Goal: Information Seeking & Learning: Find specific fact

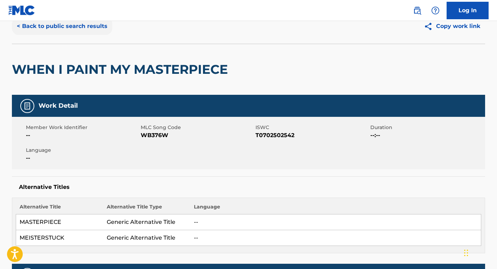
click at [91, 27] on button "< Back to public search results" at bounding box center [62, 27] width 100 height 18
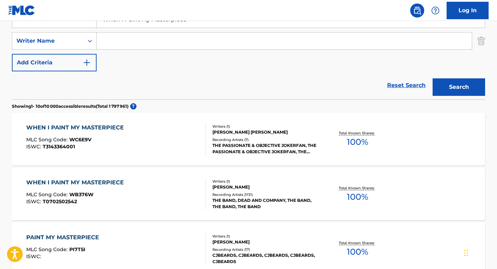
scroll to position [128, 0]
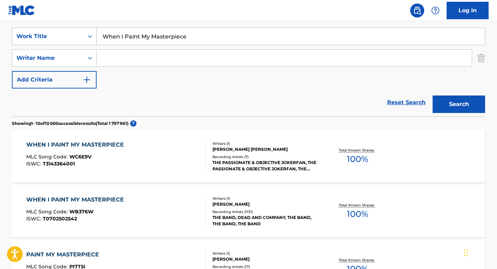
drag, startPoint x: 194, startPoint y: 42, endPoint x: 86, endPoint y: 37, distance: 108.0
click at [86, 37] on div "SearchWithCriteriae9a95a1c-9d54-4818-9c33-3fb41a3d9fcb Work Title When I Paint …" at bounding box center [248, 37] width 473 height 18
paste input "Tonight You Belong to M"
drag, startPoint x: 191, startPoint y: 34, endPoint x: 84, endPoint y: 32, distance: 106.8
click at [84, 32] on div "SearchWithCriteriae9a95a1c-9d54-4818-9c33-3fb41a3d9fcb Work Title Tonight You B…" at bounding box center [248, 37] width 473 height 18
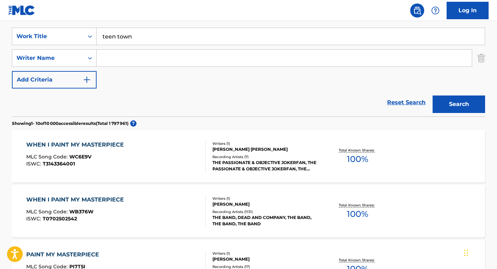
type input "teen town"
click at [107, 58] on input "Search Form" at bounding box center [284, 58] width 375 height 17
type input "[PERSON_NAME]"
click at [459, 104] on button "Search" at bounding box center [459, 105] width 53 height 18
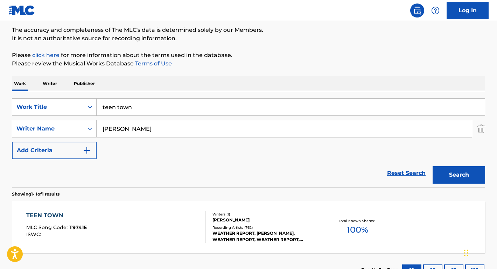
click at [60, 215] on div "TEEN TOWN" at bounding box center [56, 215] width 61 height 8
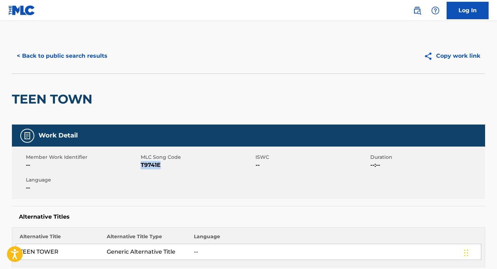
drag, startPoint x: 178, startPoint y: 164, endPoint x: 141, endPoint y: 166, distance: 36.5
click at [141, 166] on span "T9741E" at bounding box center [197, 165] width 113 height 8
copy span "T9741E"
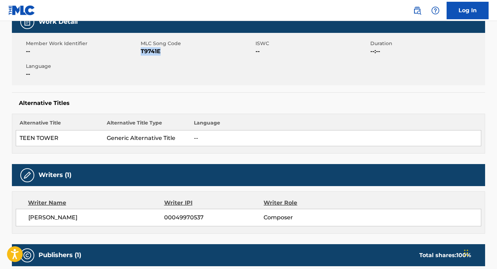
scroll to position [167, 0]
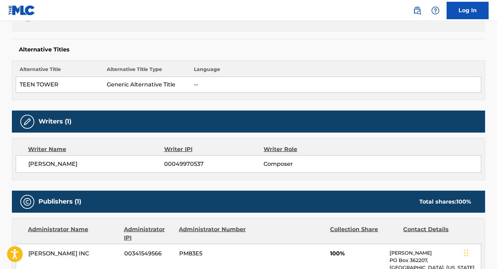
drag, startPoint x: 109, startPoint y: 166, endPoint x: 29, endPoint y: 160, distance: 79.4
click at [29, 159] on div "[PERSON_NAME] 00049970537 Composer" at bounding box center [249, 164] width 466 height 18
copy span "[PERSON_NAME]"
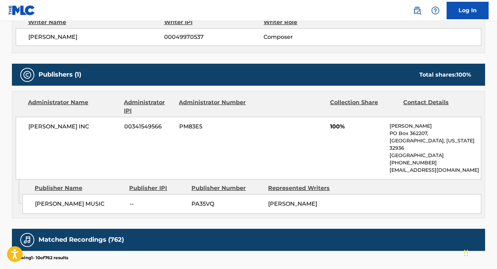
scroll to position [335, 0]
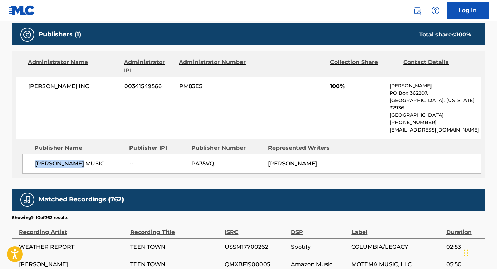
drag, startPoint x: 86, startPoint y: 155, endPoint x: 29, endPoint y: 155, distance: 57.8
click at [29, 155] on div "[PERSON_NAME] MUSIC -- PA35VQ JACO [PERSON_NAME]" at bounding box center [251, 164] width 459 height 20
copy span "[PERSON_NAME] MUSIC"
drag, startPoint x: 94, startPoint y: 89, endPoint x: 27, endPoint y: 86, distance: 67.0
click at [27, 86] on div "[PERSON_NAME] INC 00341549566 PM83E5 100% [PERSON_NAME] [GEOGRAPHIC_DATA][US_ST…" at bounding box center [249, 108] width 466 height 63
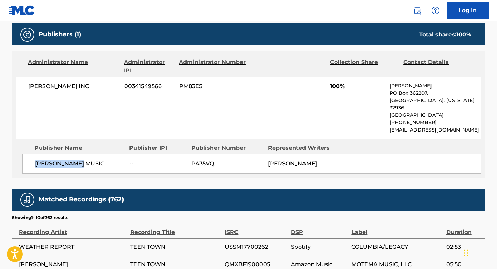
copy span "[PERSON_NAME] INC"
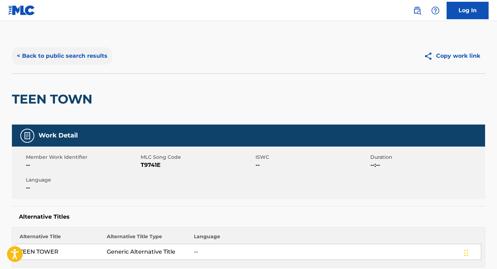
scroll to position [0, 0]
click at [102, 57] on button "< Back to public search results" at bounding box center [62, 56] width 100 height 18
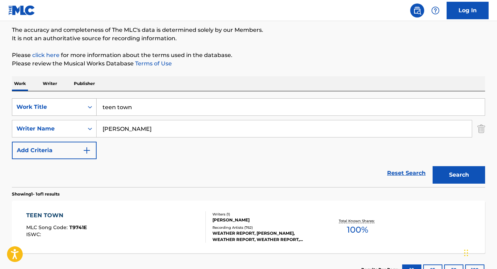
drag, startPoint x: 147, startPoint y: 108, endPoint x: 71, endPoint y: 107, distance: 76.0
click at [70, 107] on div "SearchWithCriteriae9a95a1c-9d54-4818-9c33-3fb41a3d9fcb Work Title teen town" at bounding box center [248, 107] width 473 height 18
paste input "House Tour"
type input "House Tour"
drag, startPoint x: 150, startPoint y: 134, endPoint x: 69, endPoint y: 125, distance: 81.4
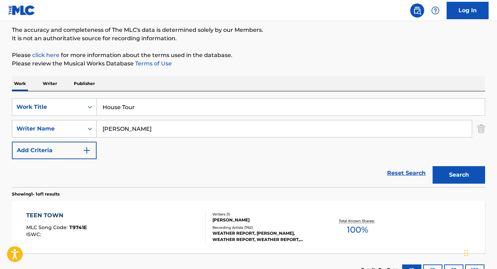
click at [69, 125] on div "SearchWithCriteriaadb2f0ab-b3cf-4a77-b090-0f59596b6f4b Writer Name [PERSON_NAME]" at bounding box center [248, 129] width 473 height 18
type input "[PERSON_NAME]"
click at [459, 175] on button "Search" at bounding box center [459, 175] width 53 height 18
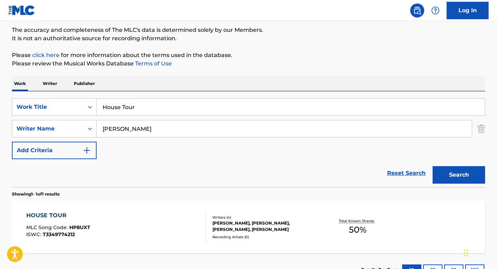
click at [52, 215] on div "HOUSE TOUR" at bounding box center [58, 215] width 64 height 8
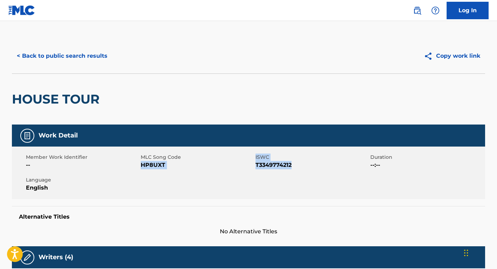
drag, startPoint x: 299, startPoint y: 167, endPoint x: 141, endPoint y: 165, distance: 158.3
click at [141, 165] on div "Member Work Identifier -- MLC Song Code HP8UXT ISWC T3349774212 Duration --:-- …" at bounding box center [248, 173] width 473 height 53
copy div "HP8UXT ISWC T3349774212"
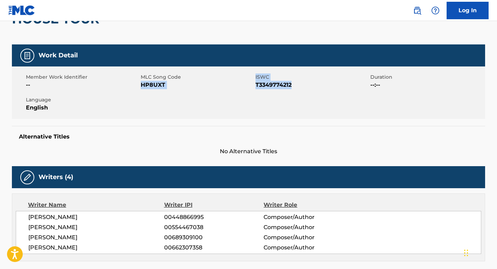
scroll to position [156, 0]
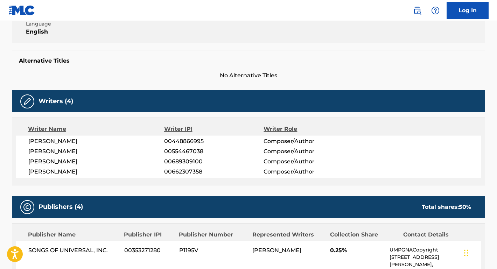
drag, startPoint x: 83, startPoint y: 161, endPoint x: 22, endPoint y: 159, distance: 61.3
click at [22, 159] on div "[PERSON_NAME] 00448866995 Composer/Author [PERSON_NAME] 00554467038 Composer/Au…" at bounding box center [249, 156] width 466 height 43
copy span "[PERSON_NAME]"
drag, startPoint x: 131, startPoint y: 173, endPoint x: 27, endPoint y: 171, distance: 104.0
click at [27, 171] on div "[PERSON_NAME] 00448866995 Composer/Author [PERSON_NAME] 00554467038 Composer/Au…" at bounding box center [249, 156] width 466 height 43
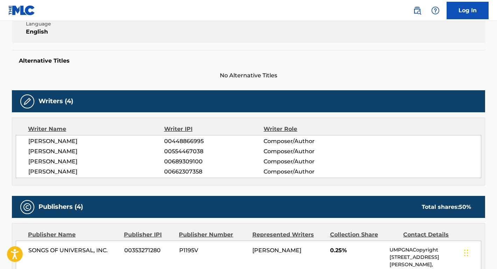
copy span "[PERSON_NAME]"
drag, startPoint x: 89, startPoint y: 165, endPoint x: 16, endPoint y: 164, distance: 72.1
click at [16, 164] on div "[PERSON_NAME] 00448866995 Composer/Author [PERSON_NAME] 00554467038 Composer/Au…" at bounding box center [249, 156] width 466 height 43
copy span "[PERSON_NAME]"
drag, startPoint x: 89, startPoint y: 155, endPoint x: 16, endPoint y: 154, distance: 72.5
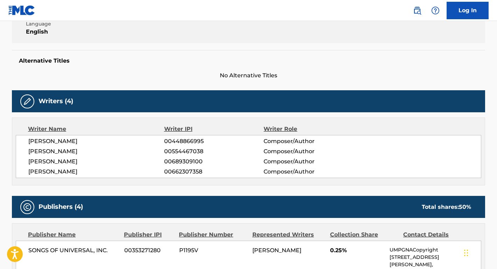
click at [16, 154] on div "[PERSON_NAME] 00448866995 Composer/Author [PERSON_NAME] 00554467038 Composer/Au…" at bounding box center [249, 156] width 466 height 43
copy span "[PERSON_NAME]"
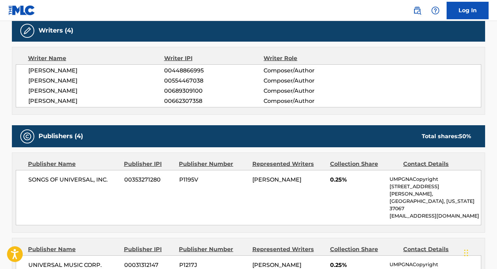
scroll to position [236, 0]
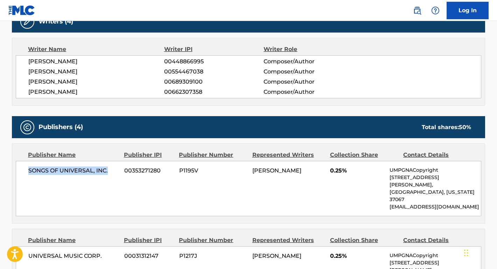
drag, startPoint x: 113, startPoint y: 169, endPoint x: 5, endPoint y: 168, distance: 107.9
click at [5, 168] on div "< Back to public search results Copy work link HOUSE TOUR Work Detail Member Wo…" at bounding box center [249, 209] width 490 height 812
copy span "SONGS OF UNIVERSAL, INC."
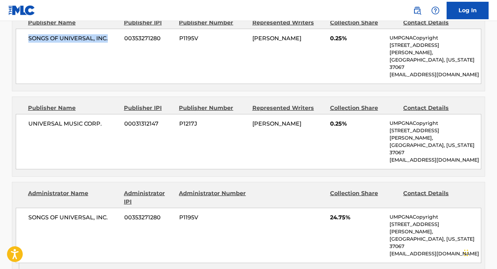
scroll to position [390, 0]
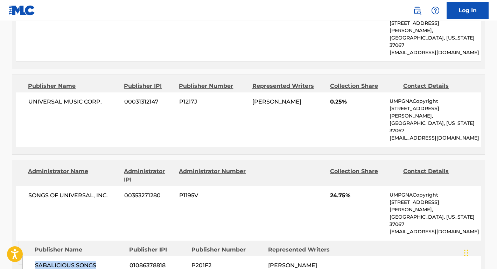
drag, startPoint x: 99, startPoint y: 215, endPoint x: 23, endPoint y: 214, distance: 76.7
click at [23, 256] on div "SABALICIOUS SONGS 01086378818 P201F2 [PERSON_NAME]" at bounding box center [251, 266] width 459 height 20
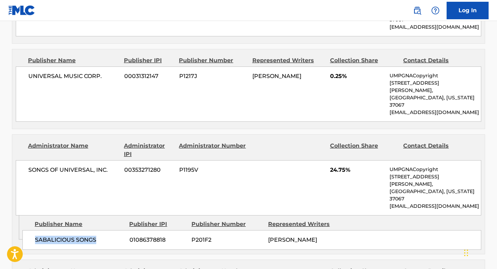
scroll to position [490, 0]
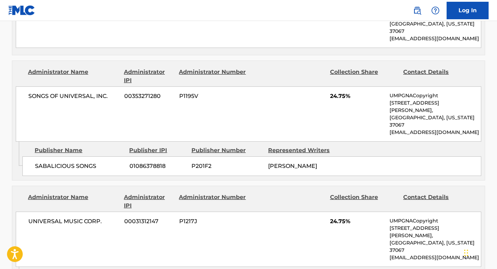
drag, startPoint x: 102, startPoint y: 240, endPoint x: 30, endPoint y: 240, distance: 72.1
drag, startPoint x: 100, startPoint y: 236, endPoint x: 32, endPoint y: 235, distance: 68.3
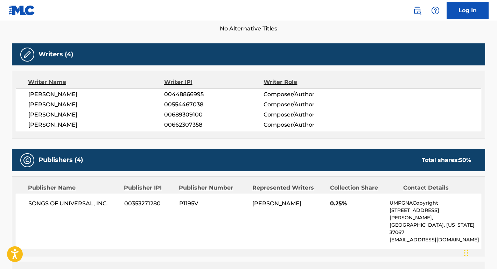
scroll to position [37, 0]
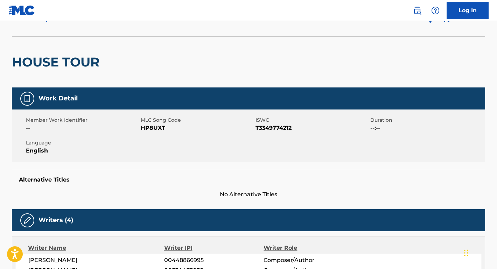
click at [93, 60] on h2 "HOUSE TOUR" at bounding box center [57, 62] width 91 height 16
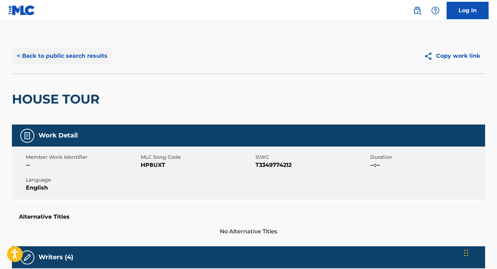
click at [90, 61] on button "< Back to public search results" at bounding box center [62, 56] width 100 height 18
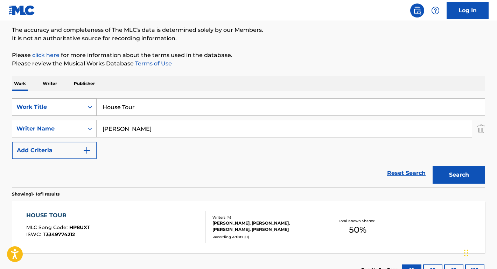
drag, startPoint x: 169, startPoint y: 108, endPoint x: 33, endPoint y: 107, distance: 136.6
click at [33, 107] on div "SearchWithCriteriae9a95a1c-9d54-4818-9c33-3fb41a3d9fcb Work Title House Tour" at bounding box center [248, 107] width 473 height 18
paste input "When Did You Get Hot?"
type input "When Did You Get Hot?"
click at [459, 175] on button "Search" at bounding box center [459, 175] width 53 height 18
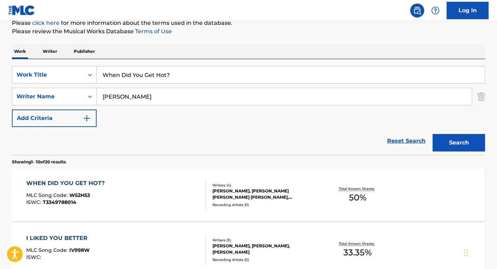
scroll to position [130, 0]
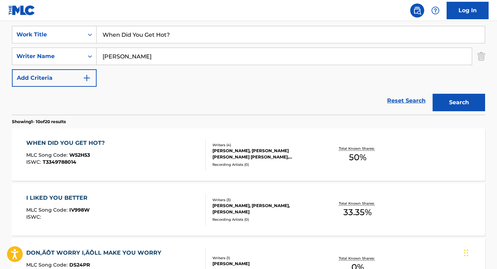
click at [84, 144] on div "WHEN DID YOU GET HOT?" at bounding box center [67, 143] width 82 height 8
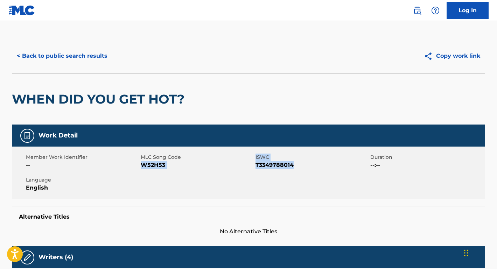
drag, startPoint x: 298, startPoint y: 167, endPoint x: 143, endPoint y: 166, distance: 155.5
click at [143, 166] on div "Member Work Identifier -- MLC Song Code W52H53 ISWC T3349788014 Duration --:-- …" at bounding box center [248, 173] width 473 height 53
